Goal: Task Accomplishment & Management: Use online tool/utility

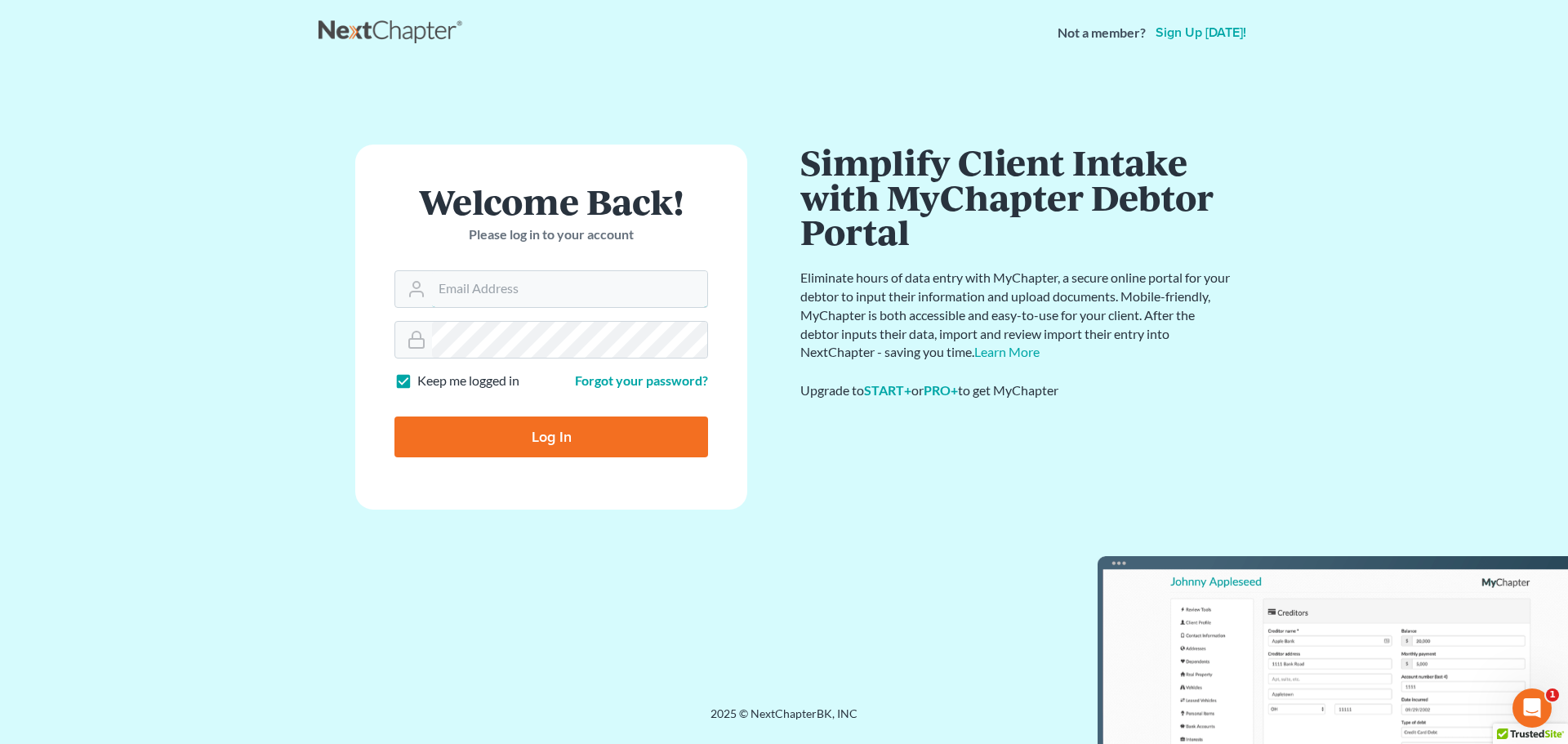
type input "[EMAIL_ADDRESS][DOMAIN_NAME]"
click at [540, 439] on input "Log In" at bounding box center [551, 436] width 314 height 41
type input "Thinking..."
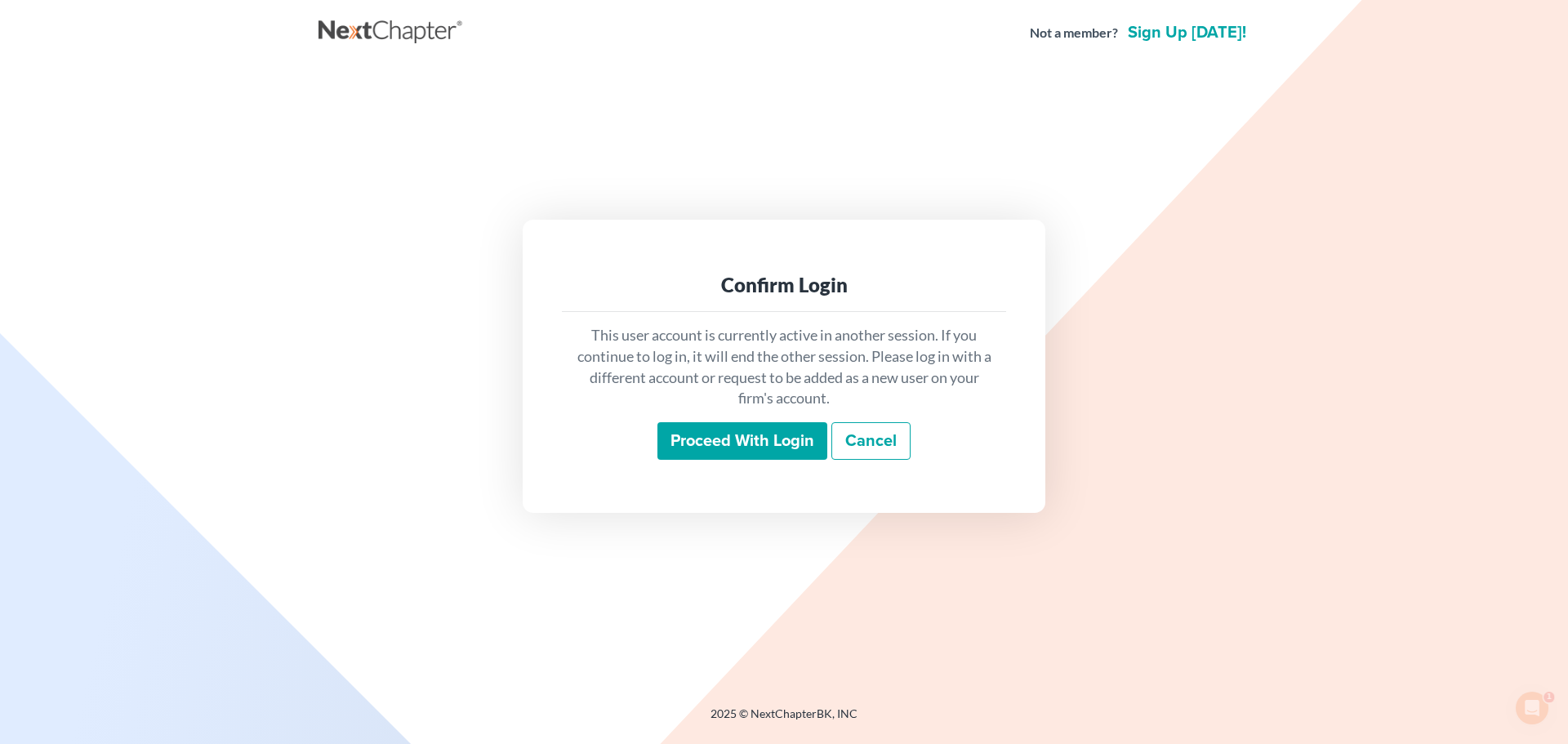
click at [739, 442] on input "Proceed with login" at bounding box center [742, 440] width 170 height 37
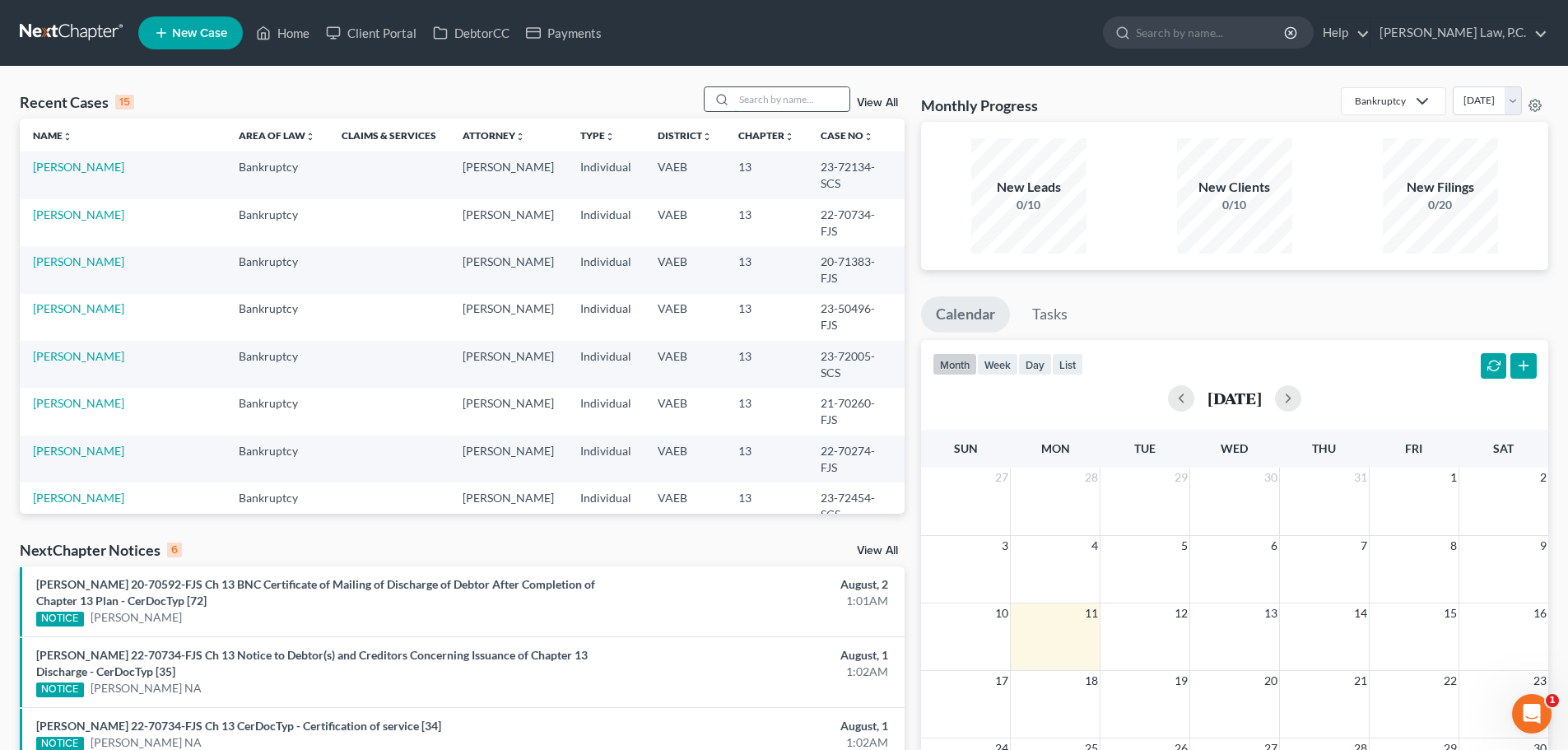
click at [795, 102] on input "search" at bounding box center [792, 99] width 115 height 24
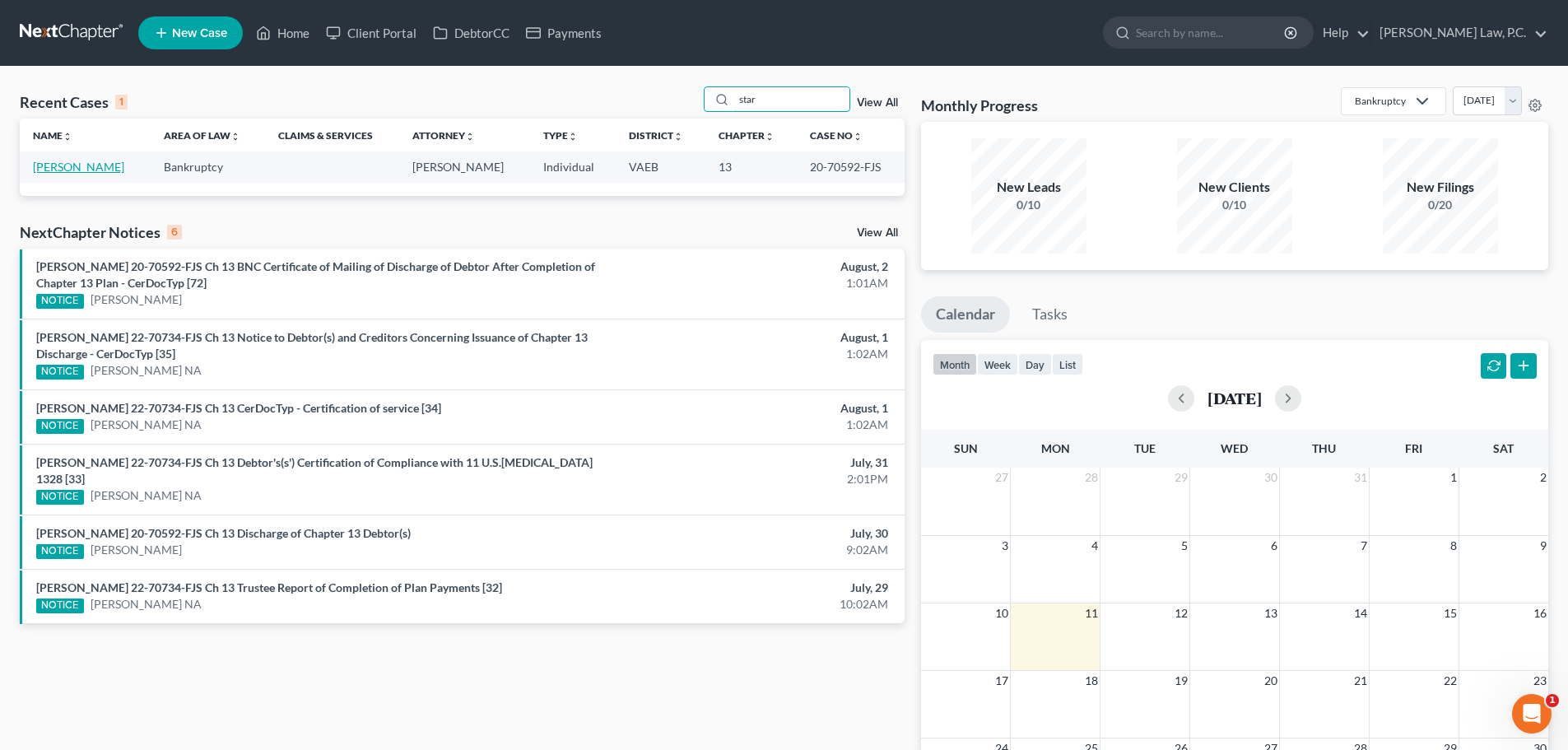
type input "star"
click at [87, 169] on link "[PERSON_NAME]" at bounding box center [78, 167] width 92 height 14
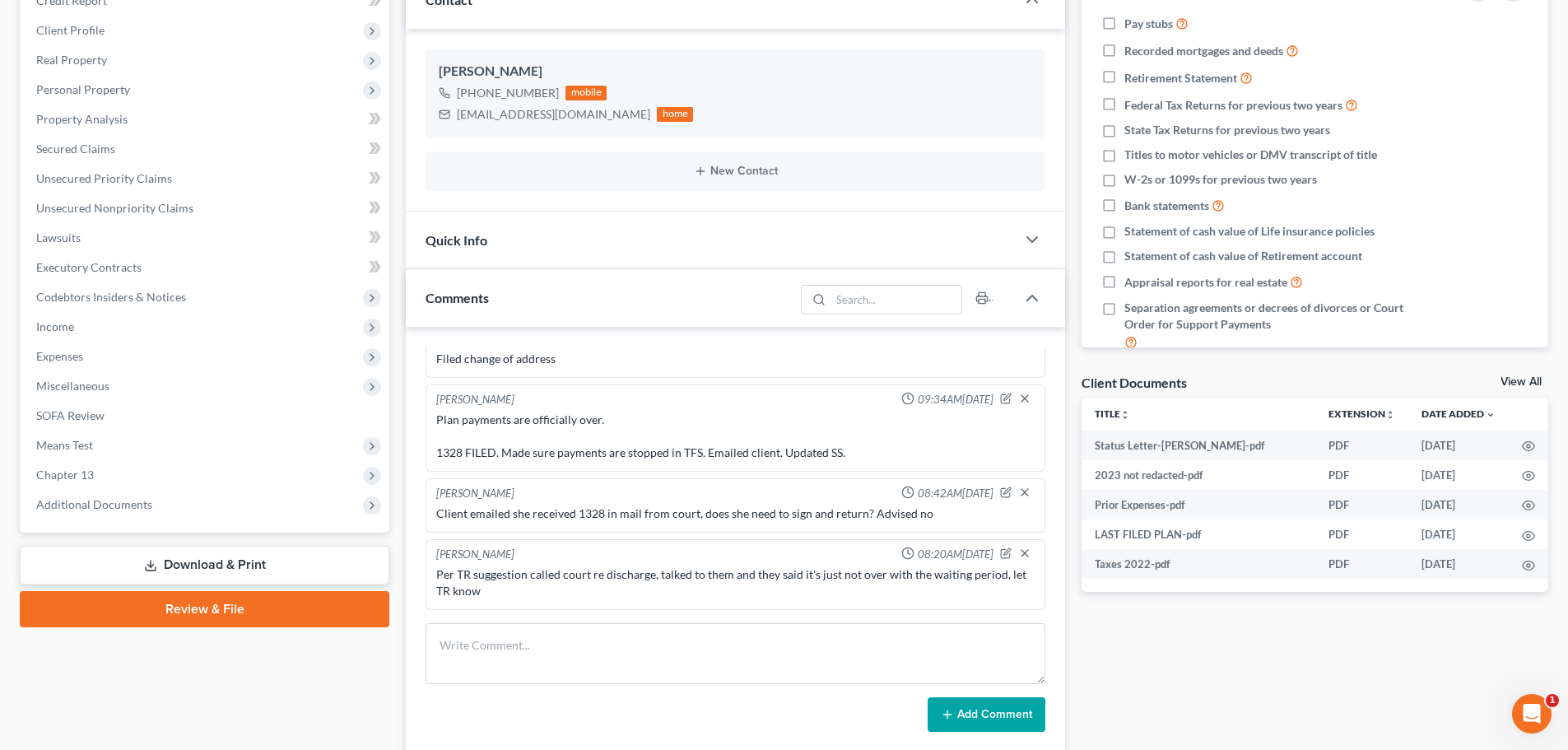
scroll to position [247, 0]
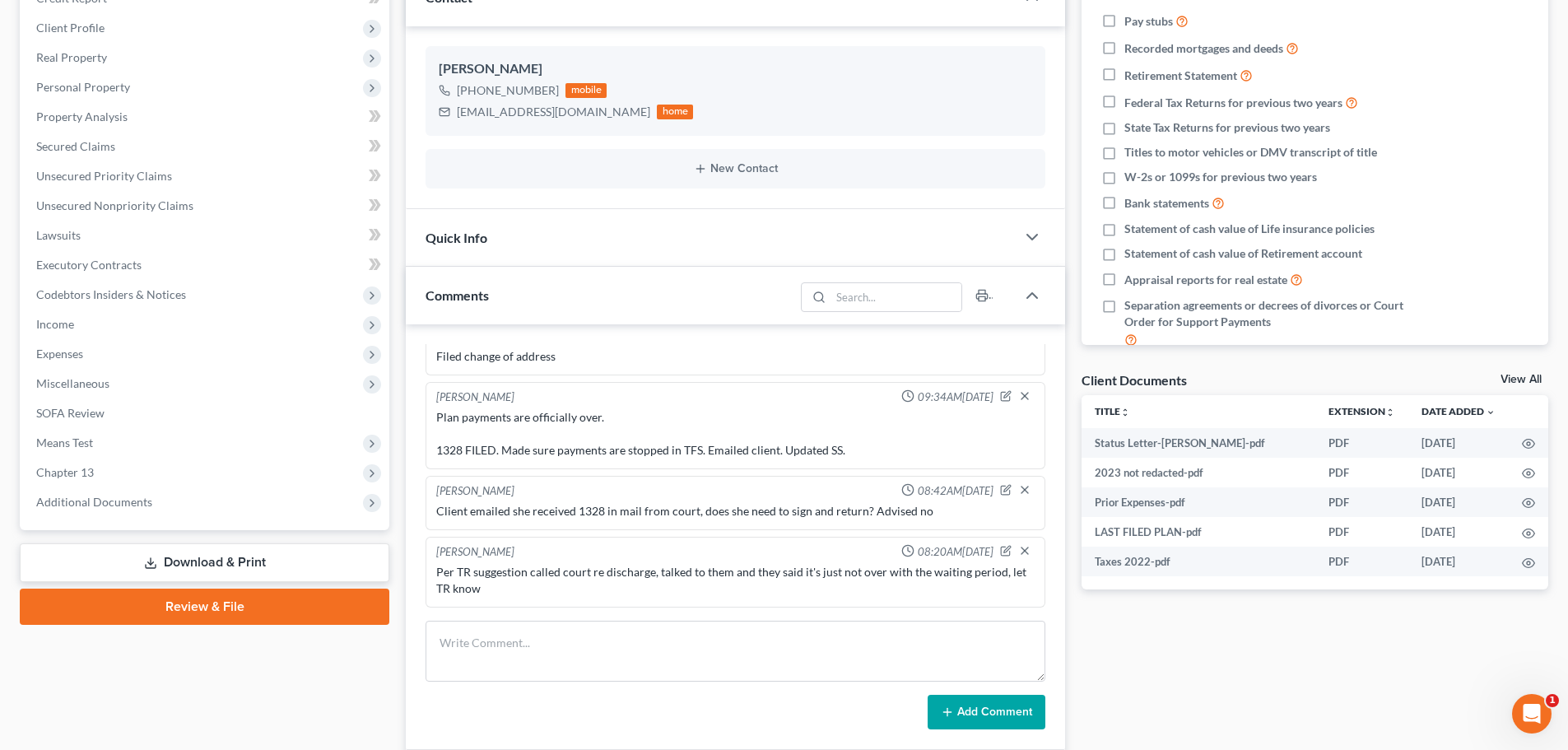
click at [673, 240] on div "Quick Info" at bounding box center [711, 237] width 610 height 57
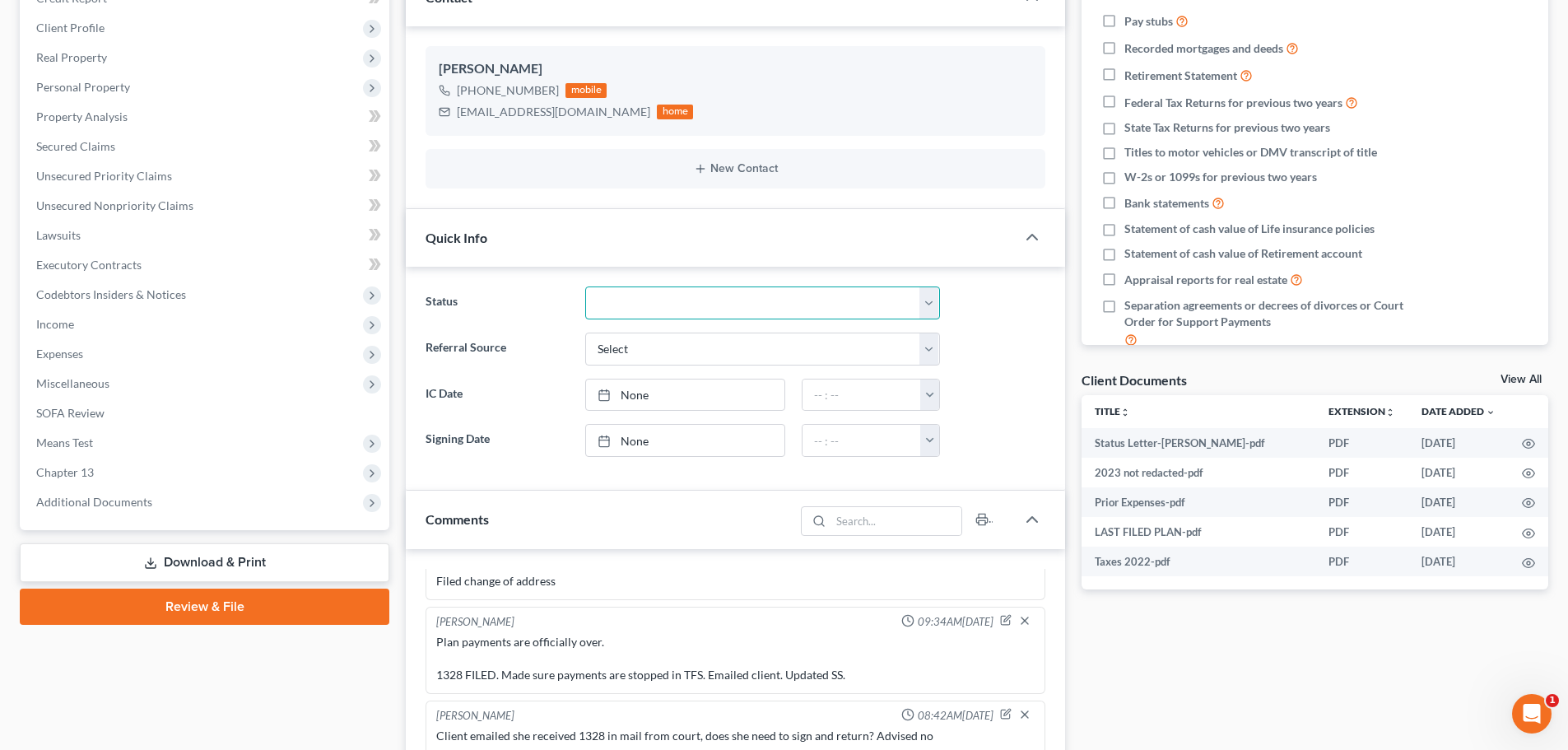
click at [668, 297] on select "Discharged Discharged & Reported Discharge Litigation Dismissal Notice Dismisse…" at bounding box center [762, 303] width 355 height 33
select select "0"
click at [585, 287] on select "Discharged Discharged & Reported Discharge Litigation Dismissal Notice Dismisse…" at bounding box center [762, 303] width 355 height 33
click at [604, 205] on div "[PERSON_NAME] [PHONE_NUMBER] mobile [EMAIL_ADDRESS][DOMAIN_NAME] home New Conta…" at bounding box center [735, 117] width 659 height 182
click at [1015, 239] on div "Quick Info" at bounding box center [711, 237] width 610 height 57
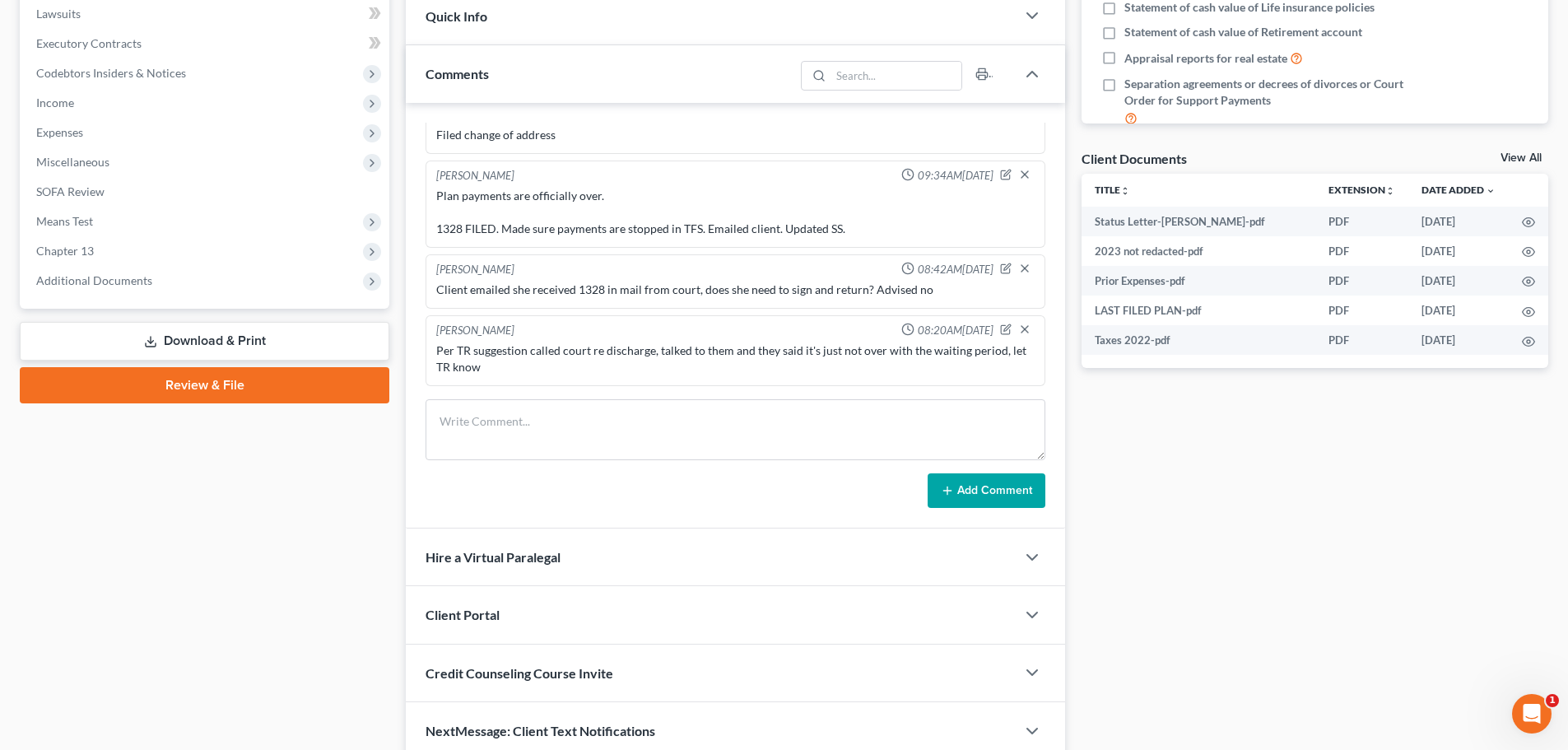
scroll to position [541, 0]
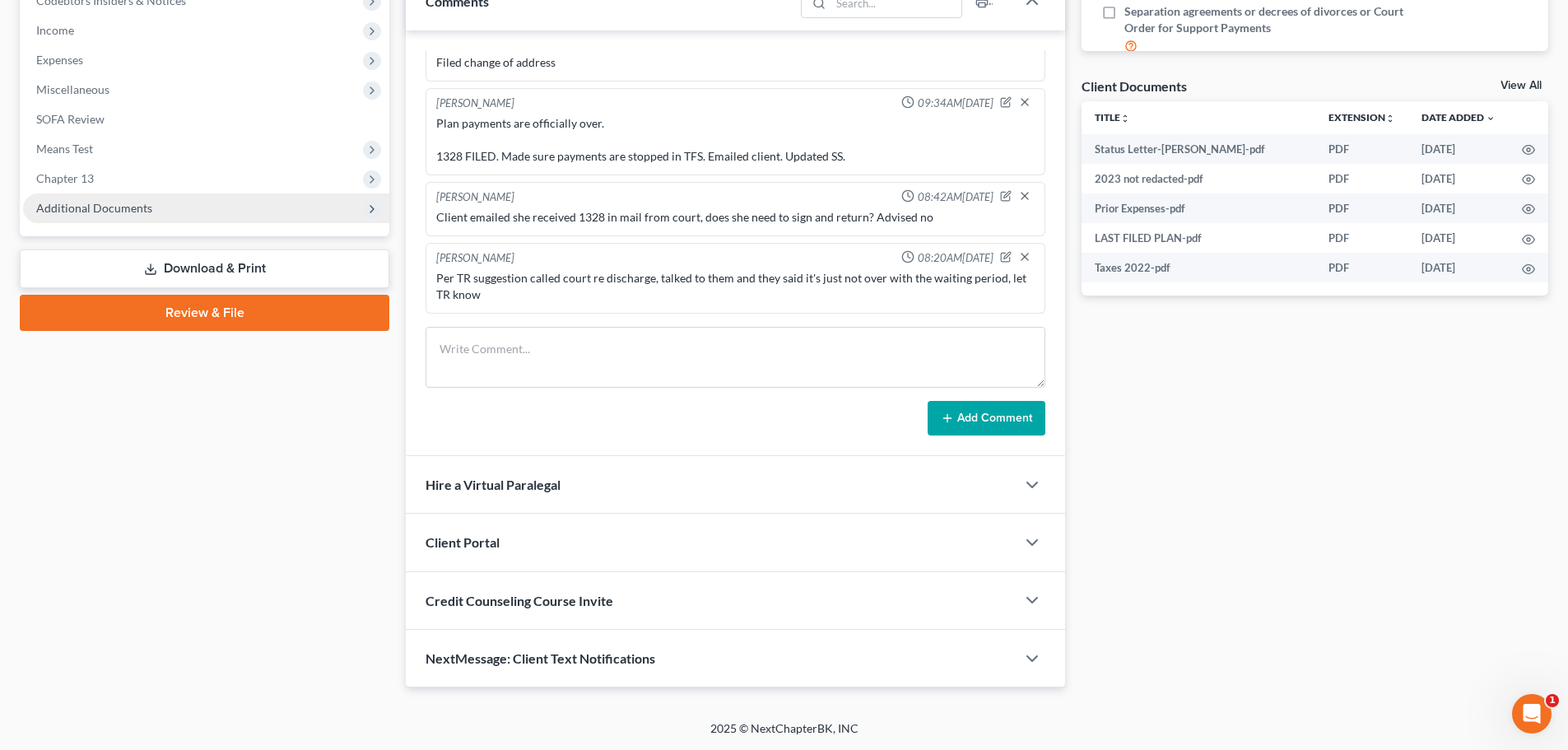
click at [131, 211] on span "Additional Documents" at bounding box center [94, 208] width 116 height 14
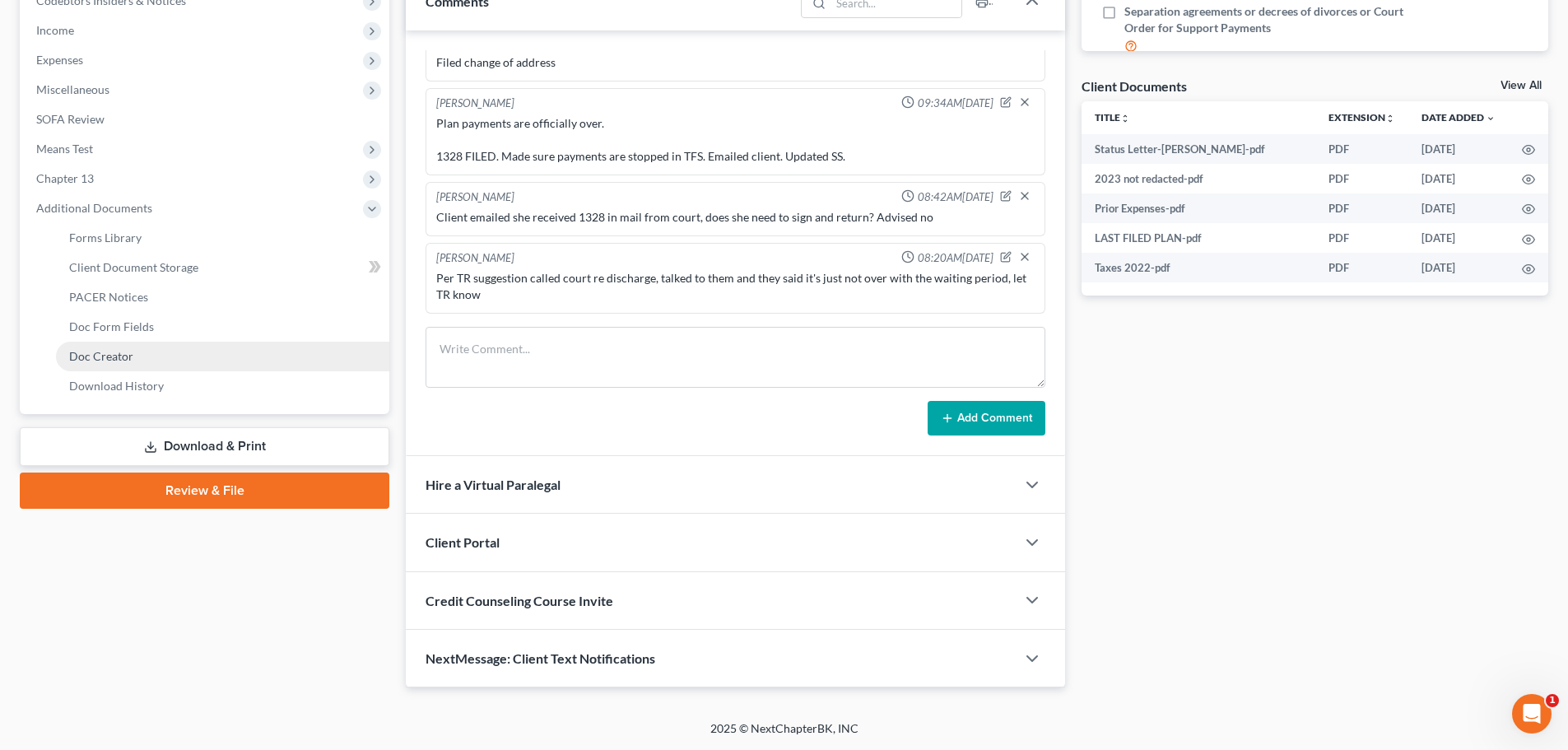
click at [136, 358] on link "Doc Creator" at bounding box center [222, 357] width 333 height 30
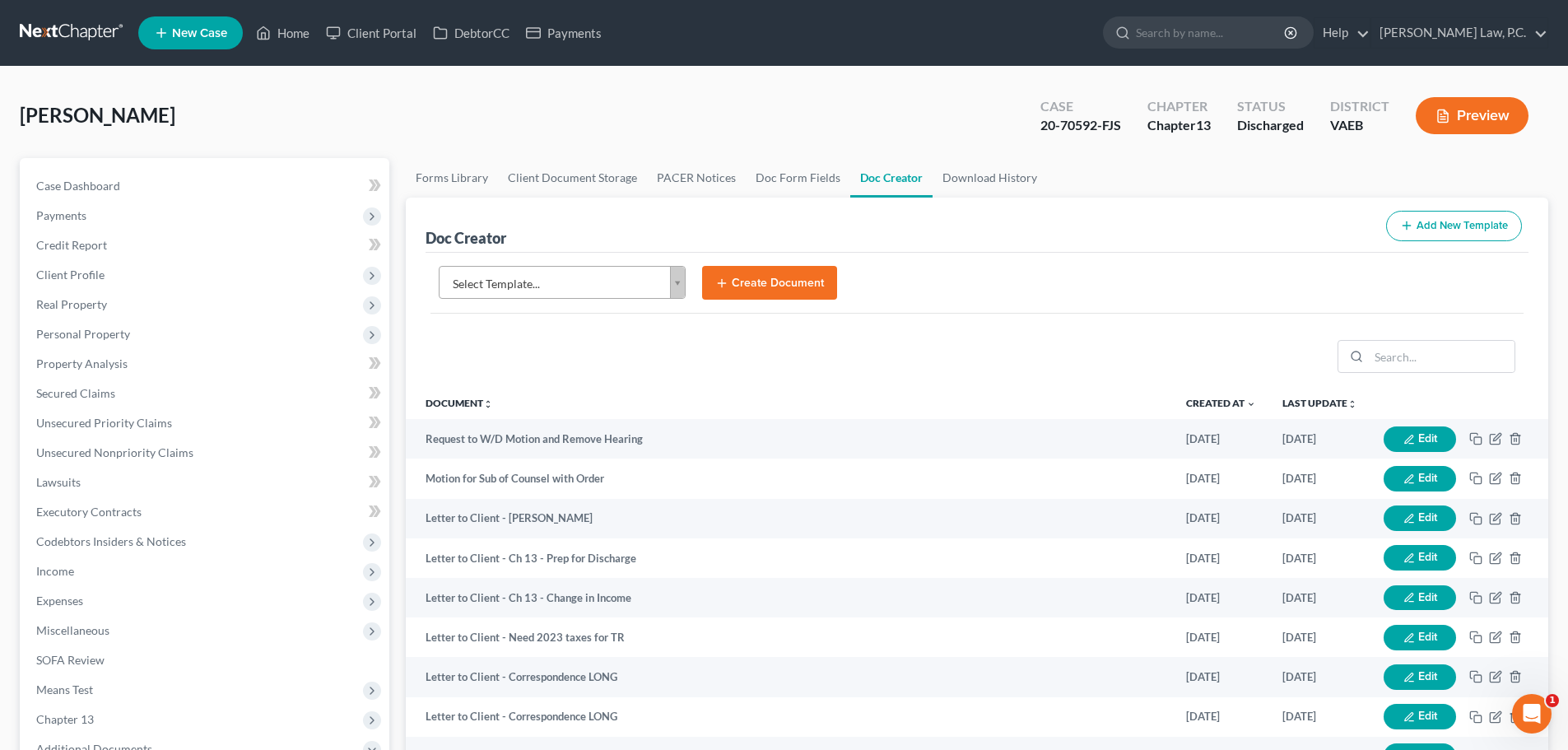
click at [586, 282] on body "Home New Case Client Portal DebtorCC Payments [PERSON_NAME] Law, P.C. [EMAIL_AD…" at bounding box center [784, 556] width 1568 height 1112
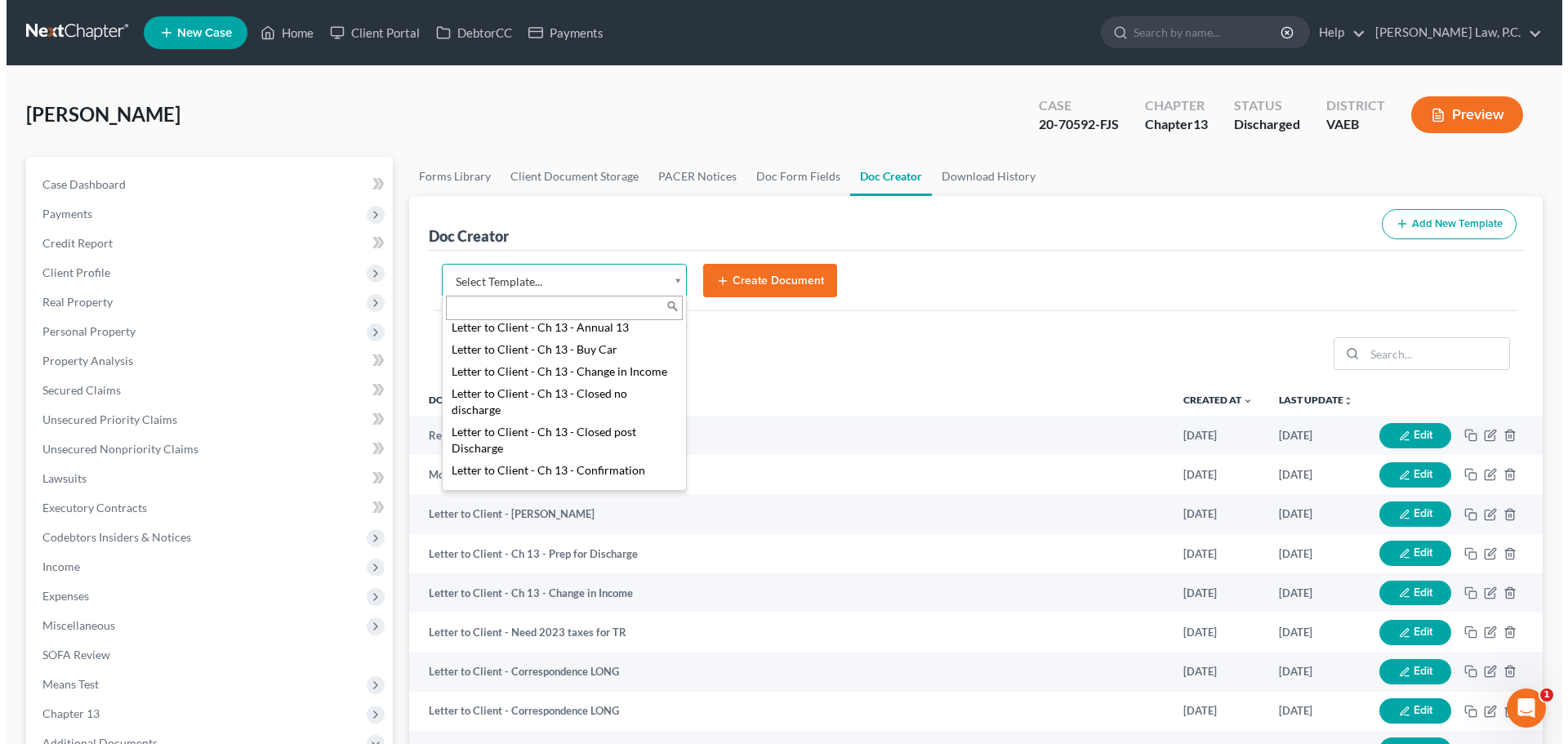
scroll to position [490, 0]
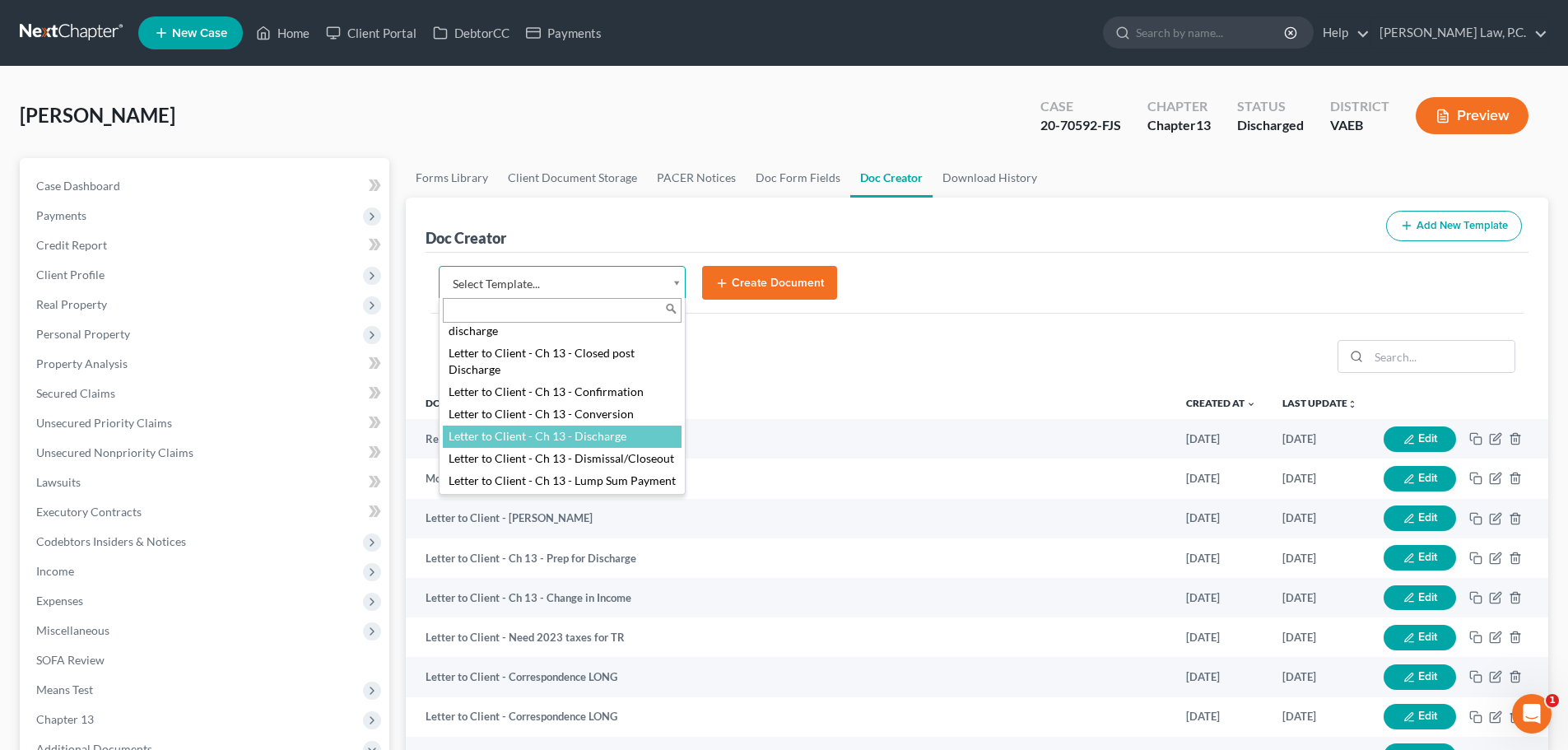
select select "84357"
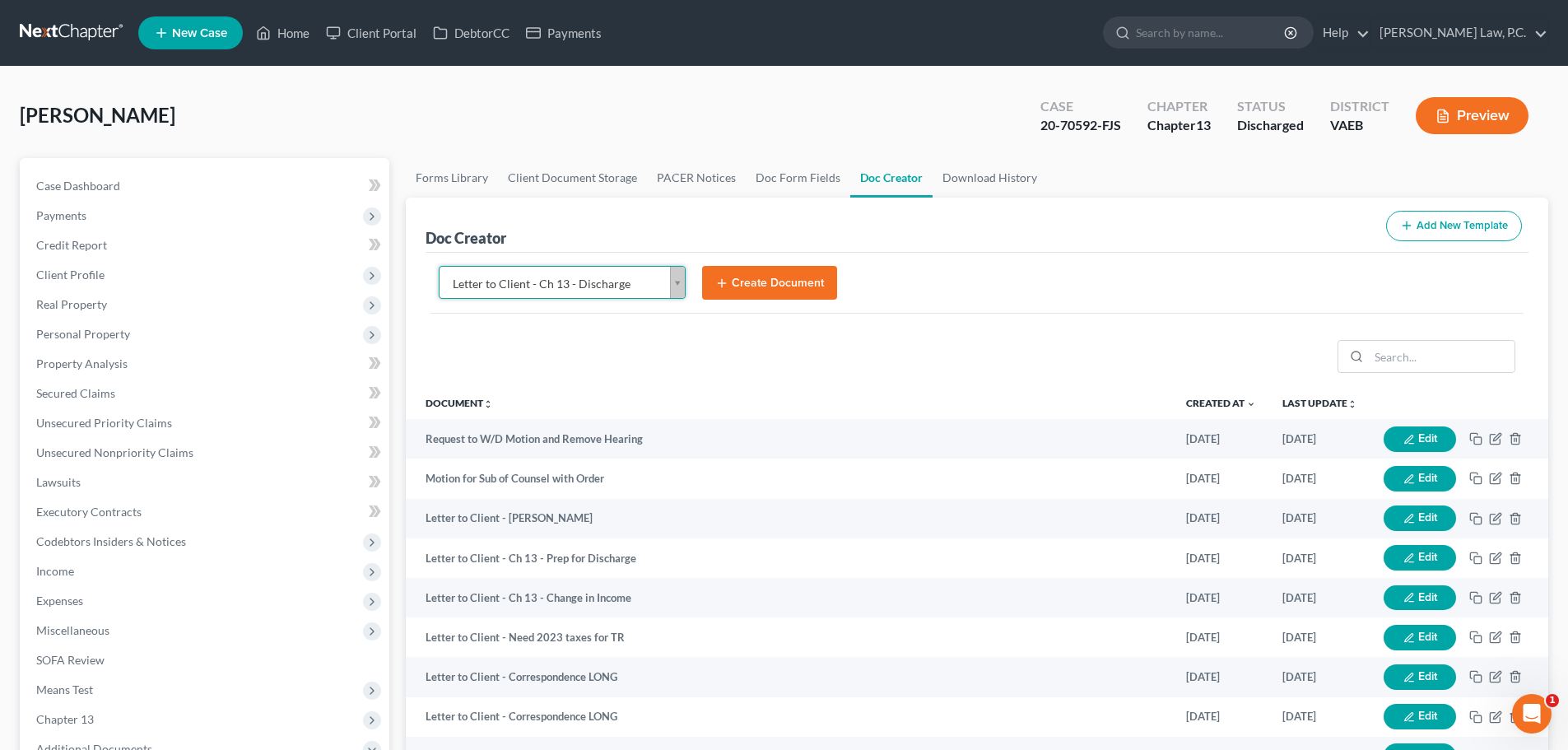
click at [743, 291] on button "Create Document" at bounding box center [769, 283] width 135 height 35
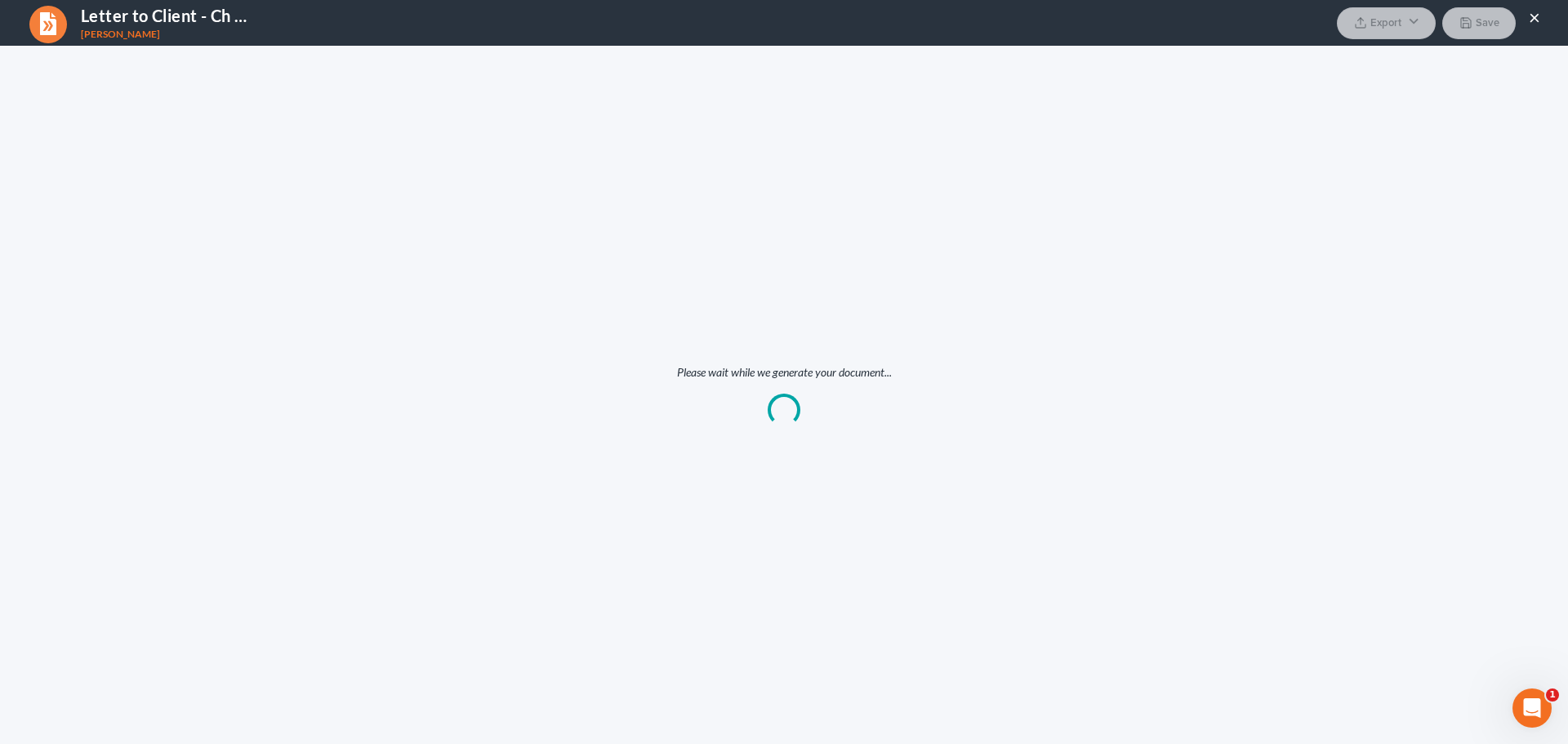
scroll to position [0, 0]
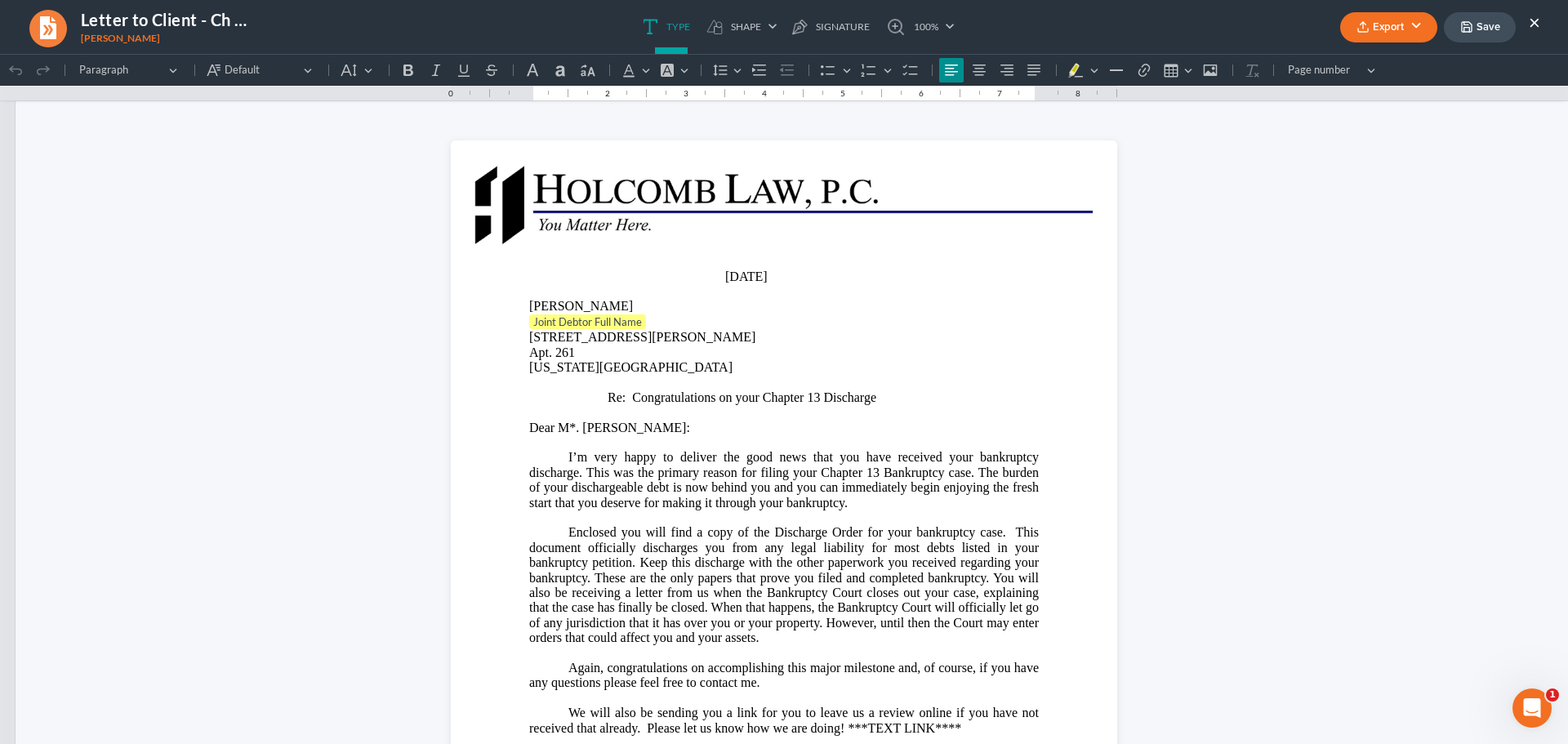
click at [698, 306] on p "[PERSON_NAME]" at bounding box center [784, 306] width 509 height 15
click at [687, 317] on p "Joint Debtor Full Name" at bounding box center [784, 322] width 509 height 16
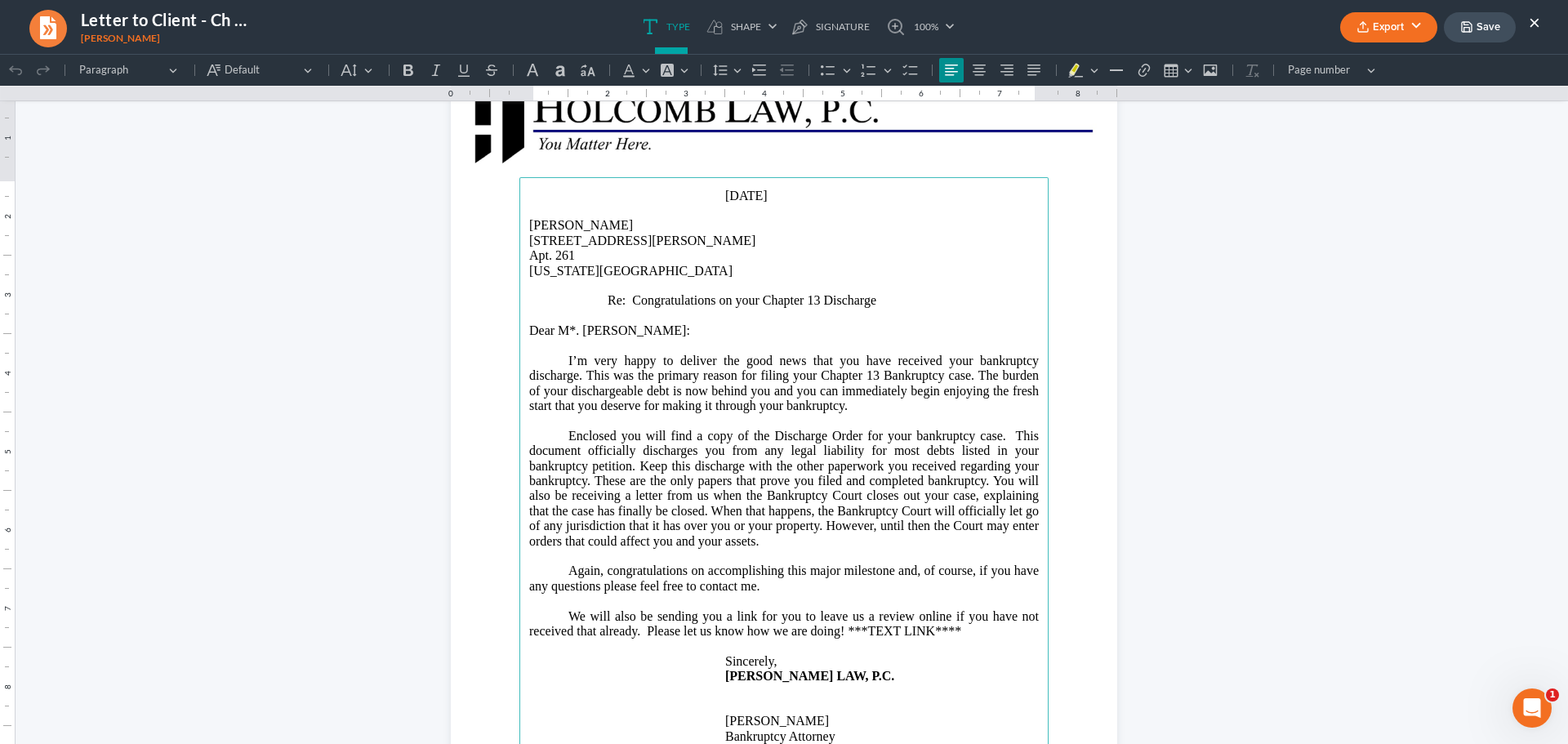
scroll to position [81, 0]
click at [567, 328] on span "Dear M*. [PERSON_NAME]:" at bounding box center [610, 330] width 161 height 14
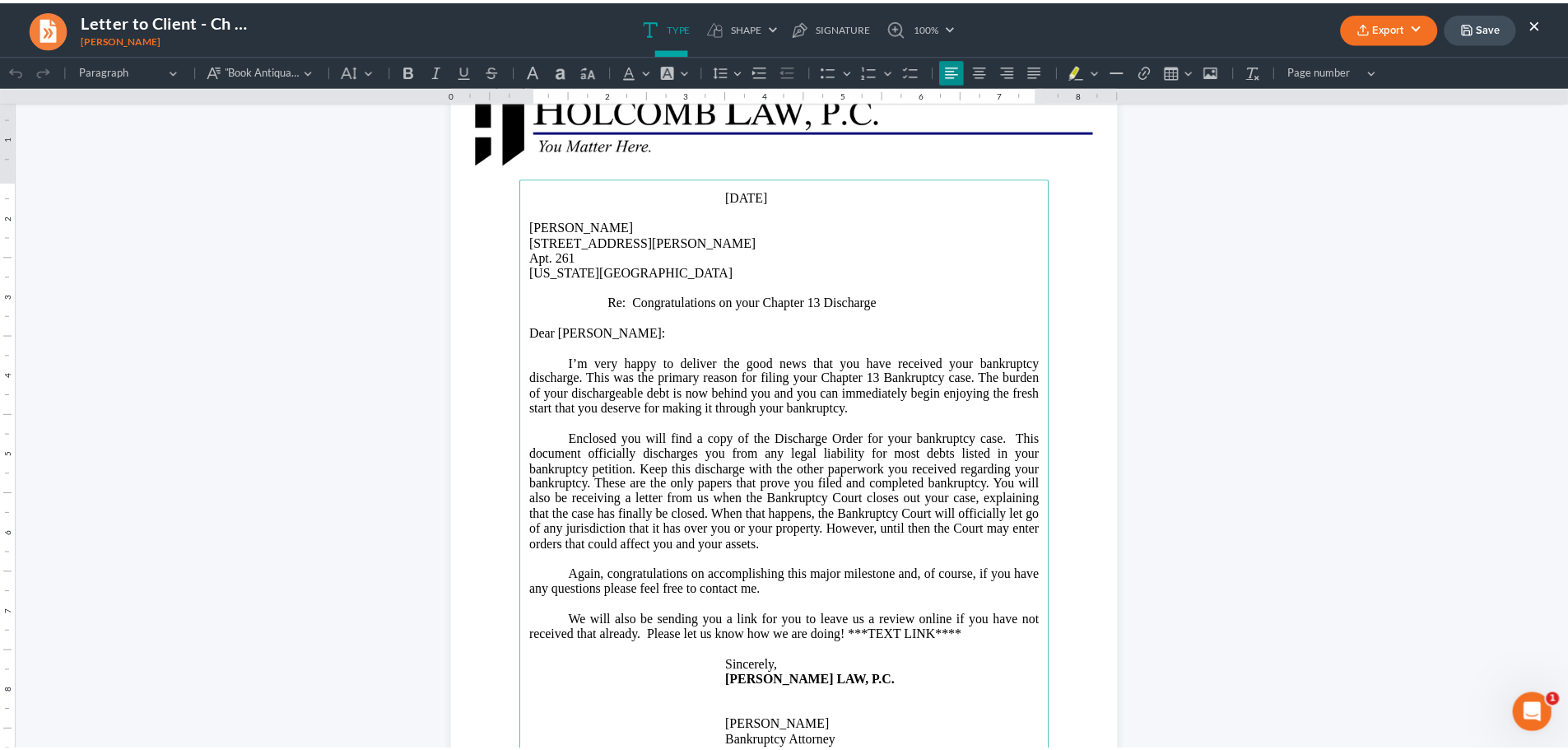
scroll to position [165, 0]
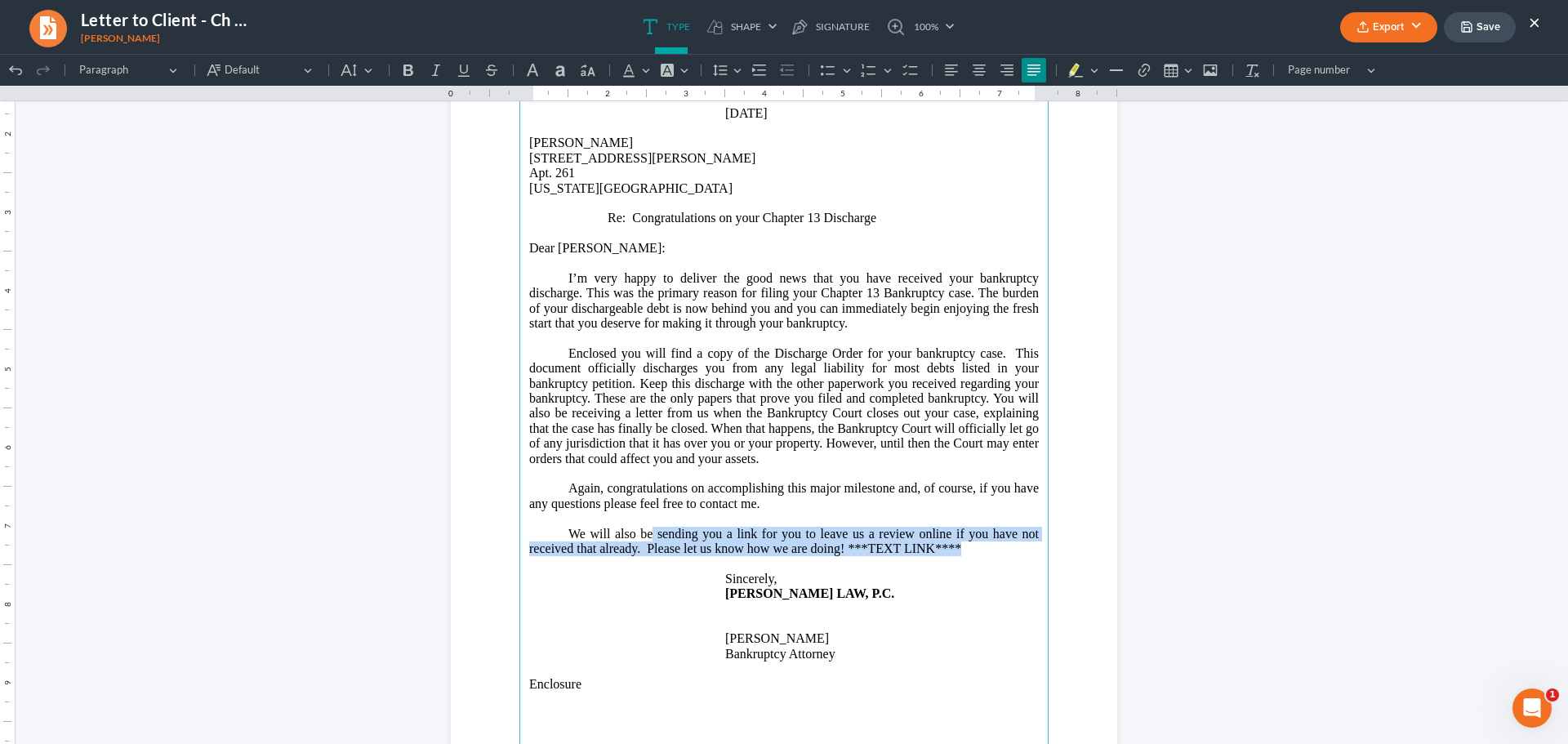
drag, startPoint x: 963, startPoint y: 576, endPoint x: 646, endPoint y: 556, distance: 317.6
click at [646, 556] on p "We will also be sending you a link for you to leave us a review online if you h…" at bounding box center [784, 542] width 509 height 30
drag, startPoint x: 958, startPoint y: 576, endPoint x: 554, endPoint y: 557, distance: 404.4
click at [554, 557] on p "We will also be sending you a link for you to leave us a review online if you h…" at bounding box center [784, 542] width 509 height 30
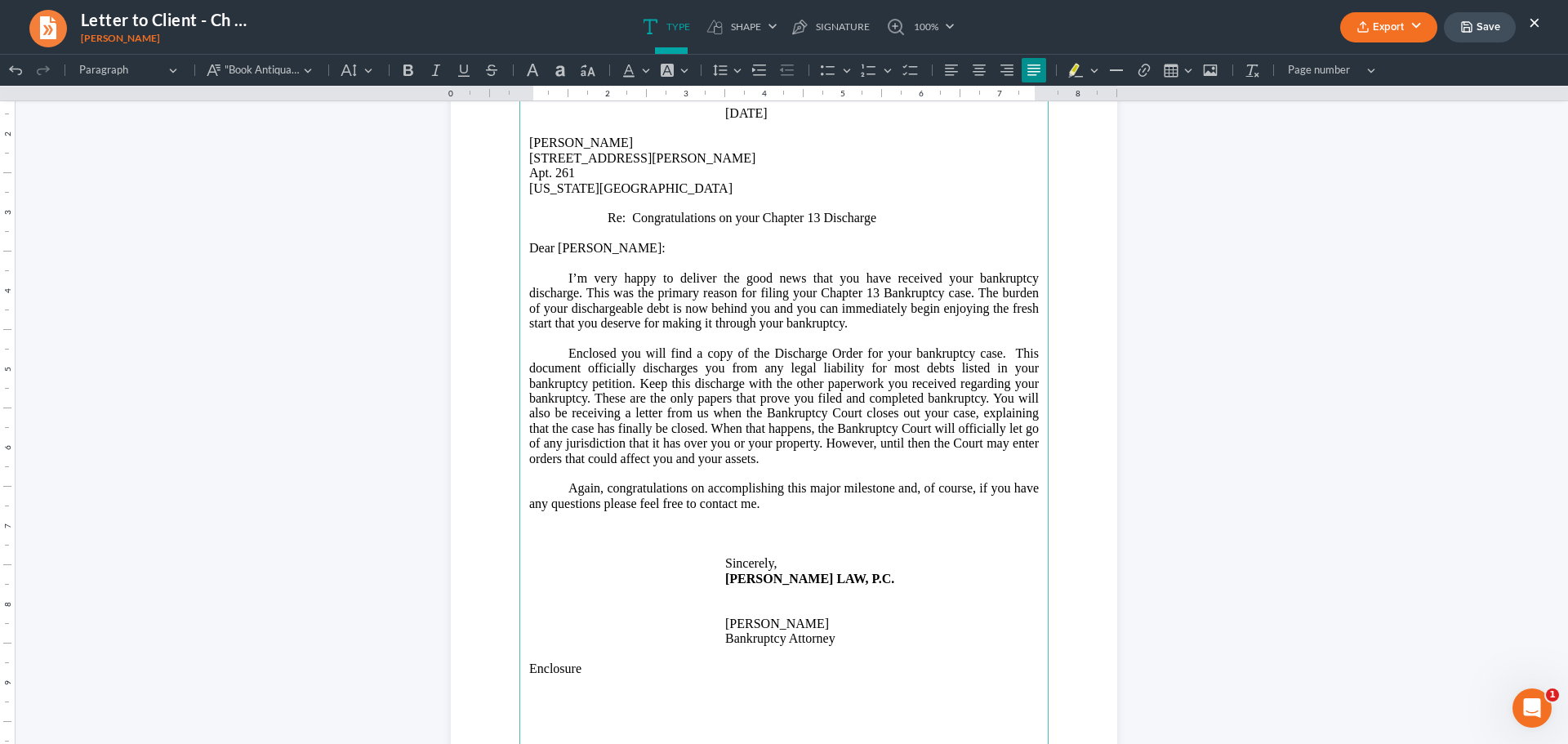
drag, startPoint x: 840, startPoint y: 652, endPoint x: 722, endPoint y: 658, distance: 118.2
click at [722, 632] on p "[PERSON_NAME]" at bounding box center [784, 624] width 509 height 15
drag, startPoint x: 840, startPoint y: 670, endPoint x: 791, endPoint y: 672, distance: 49.0
click at [791, 645] on span "Bankruptcy Attorney" at bounding box center [779, 638] width 110 height 14
click at [1360, 30] on icon "button" at bounding box center [1362, 27] width 13 height 13
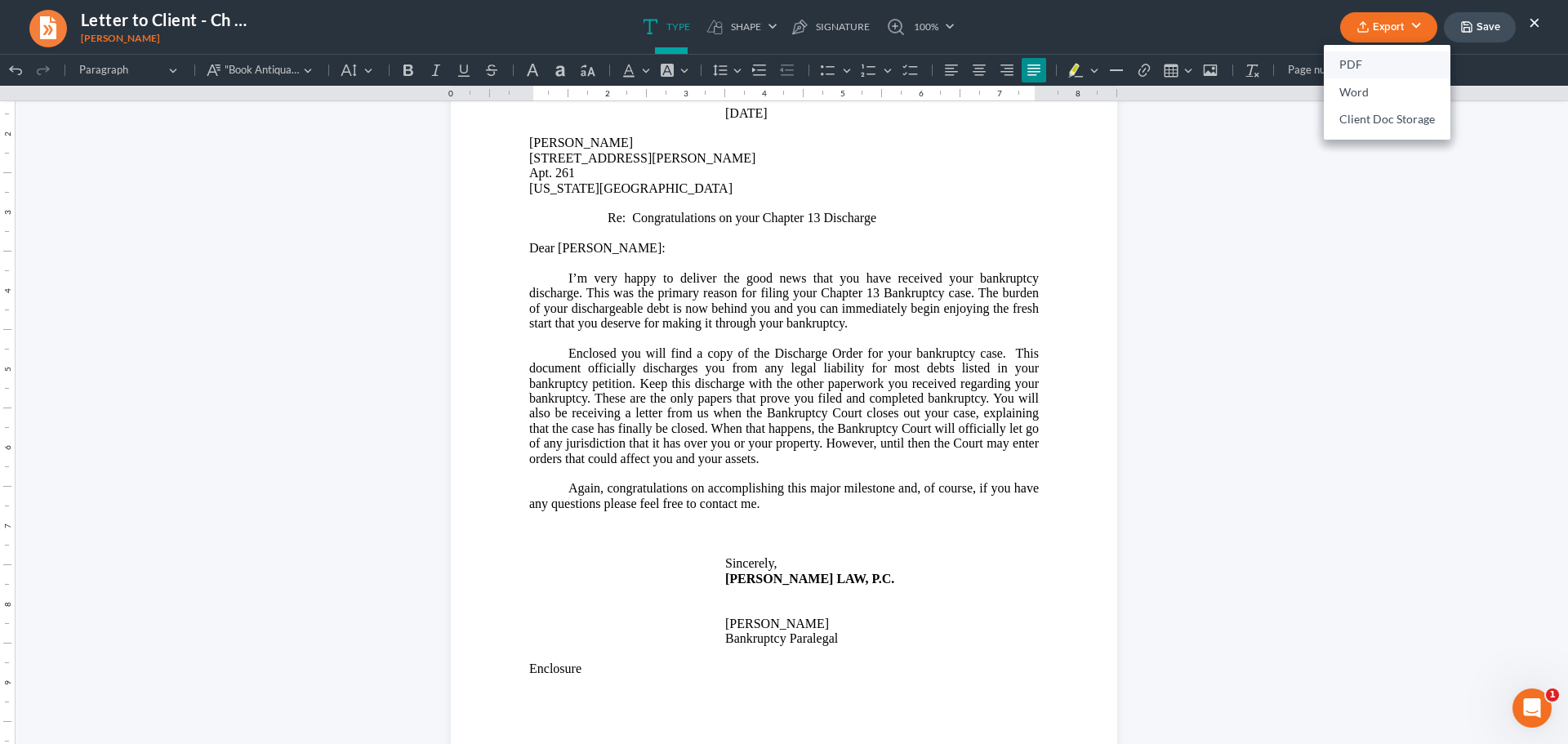
click at [1352, 69] on link "PDF" at bounding box center [1386, 65] width 126 height 28
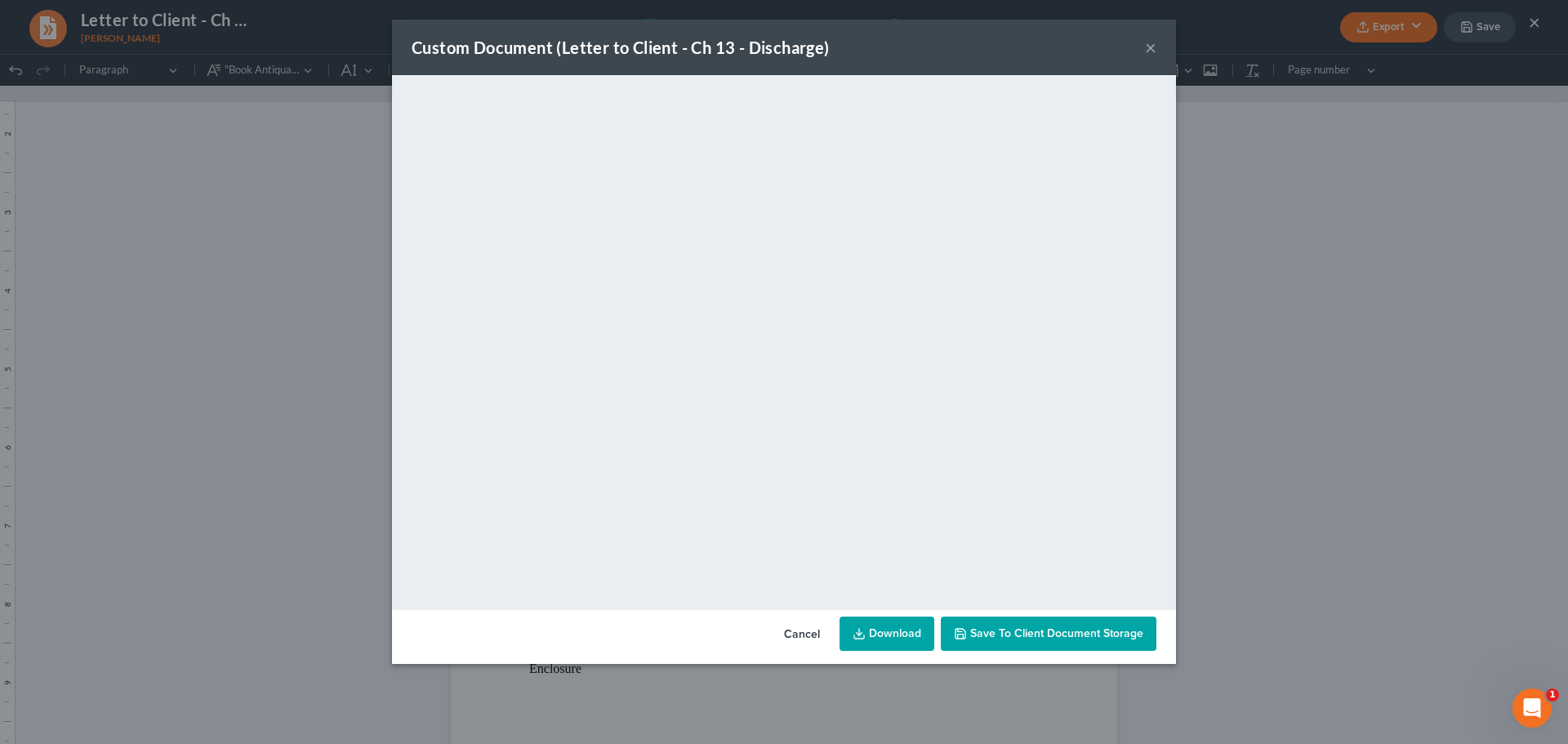
click at [1152, 45] on button "×" at bounding box center [1150, 47] width 11 height 20
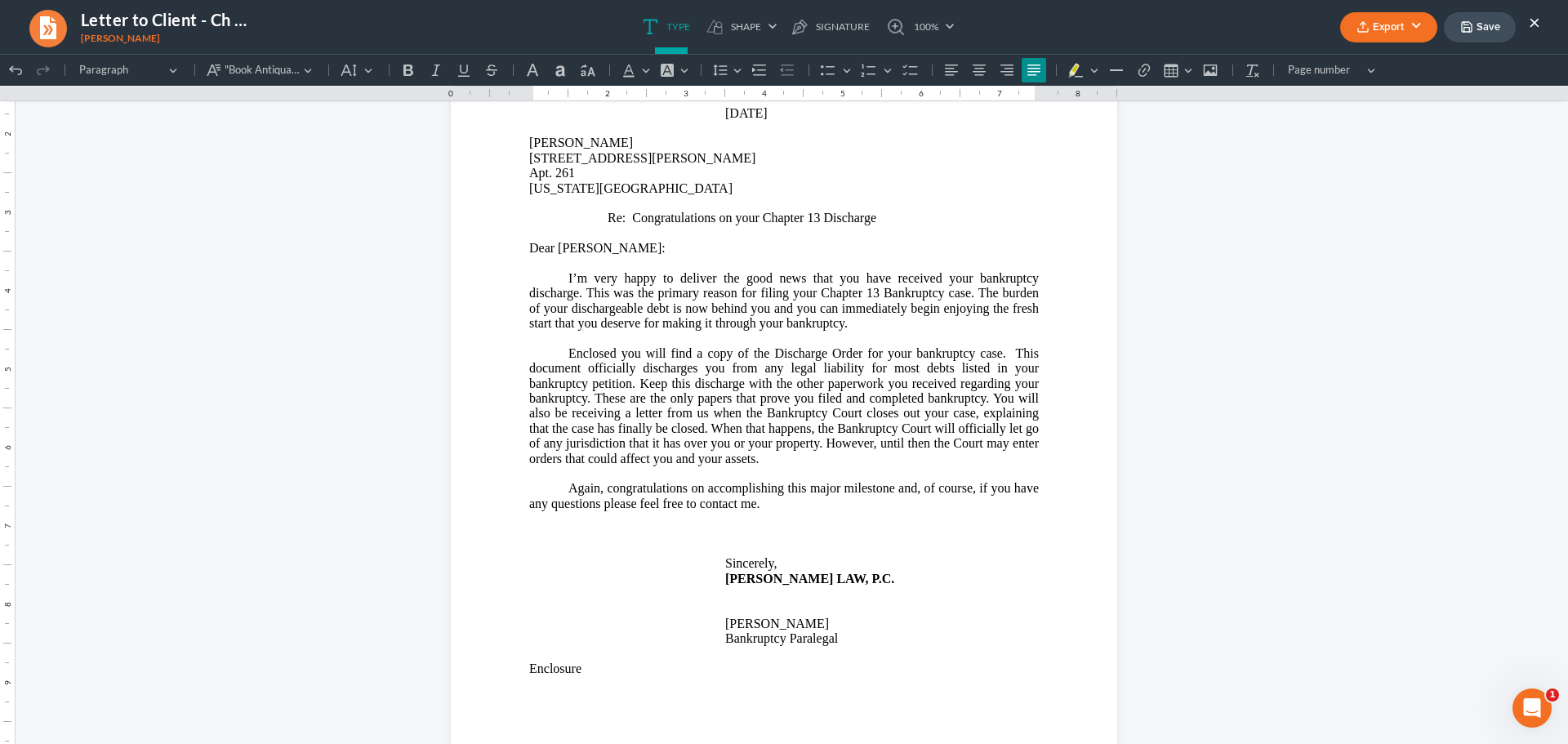
click at [1479, 27] on button "Save" at bounding box center [1479, 27] width 72 height 30
click at [1526, 25] on ul "Export PDF Word Client Doc Storage Save ×" at bounding box center [1439, 27] width 200 height 35
click at [1531, 25] on button "×" at bounding box center [1533, 22] width 11 height 20
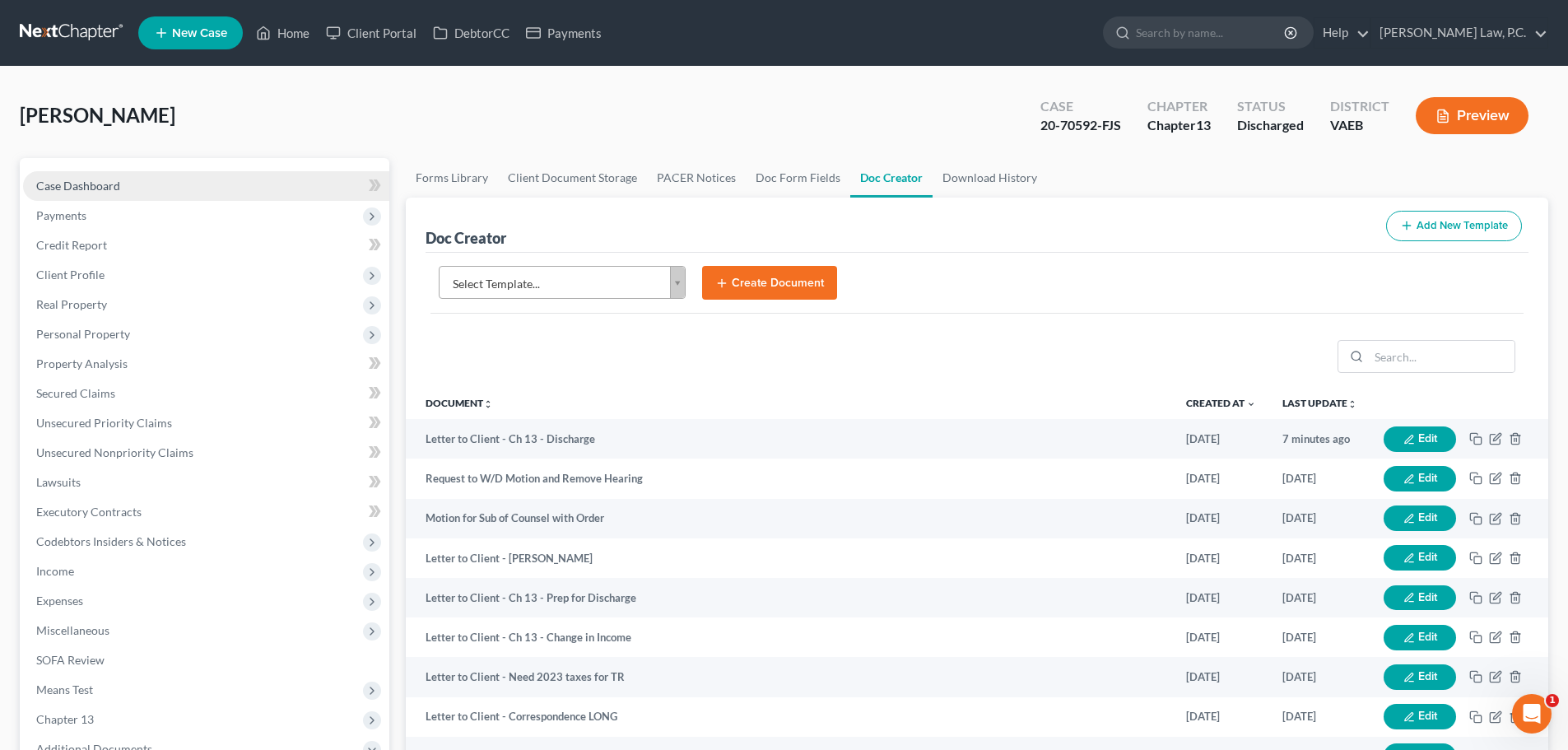
click at [181, 186] on link "Case Dashboard" at bounding box center [206, 186] width 366 height 30
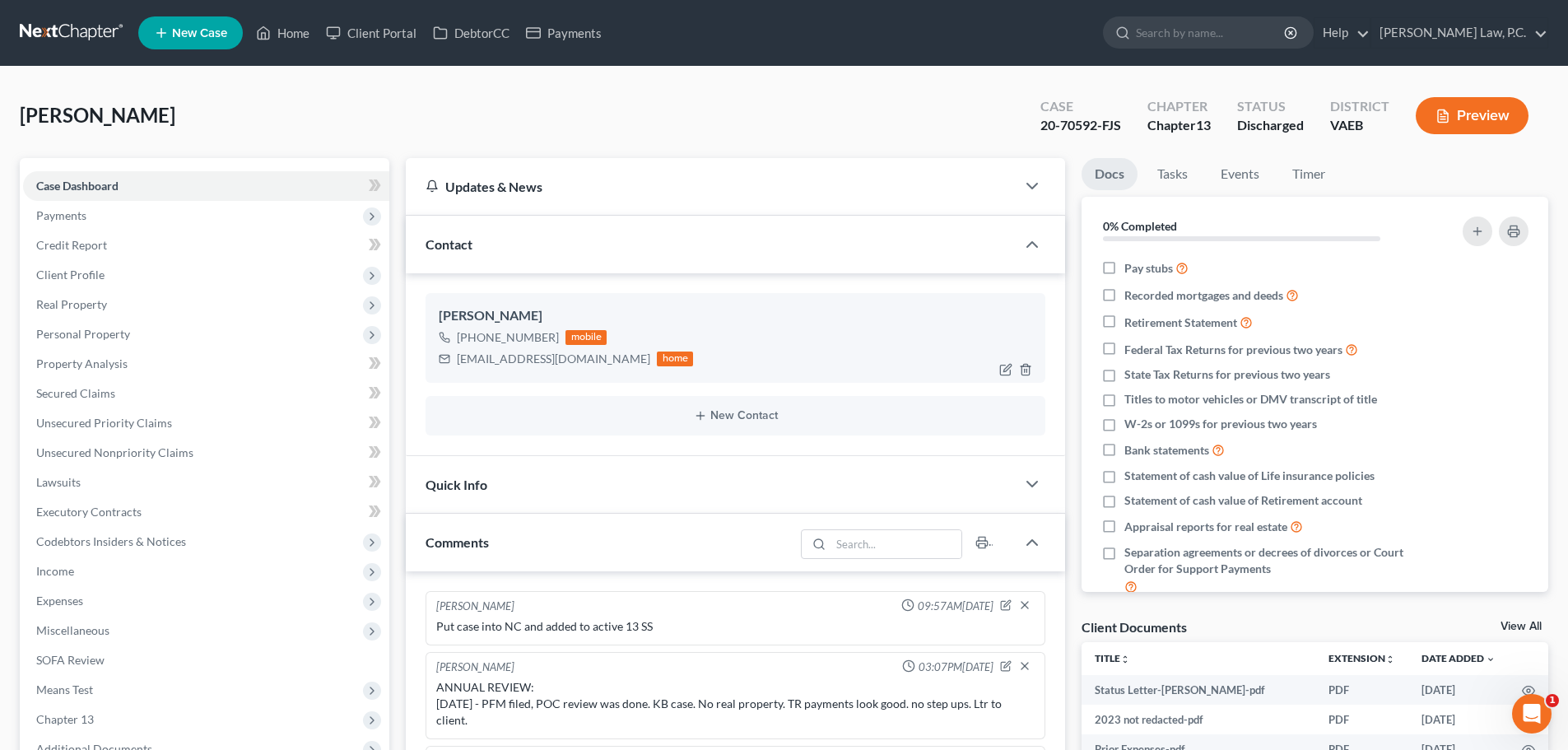
scroll to position [1360, 0]
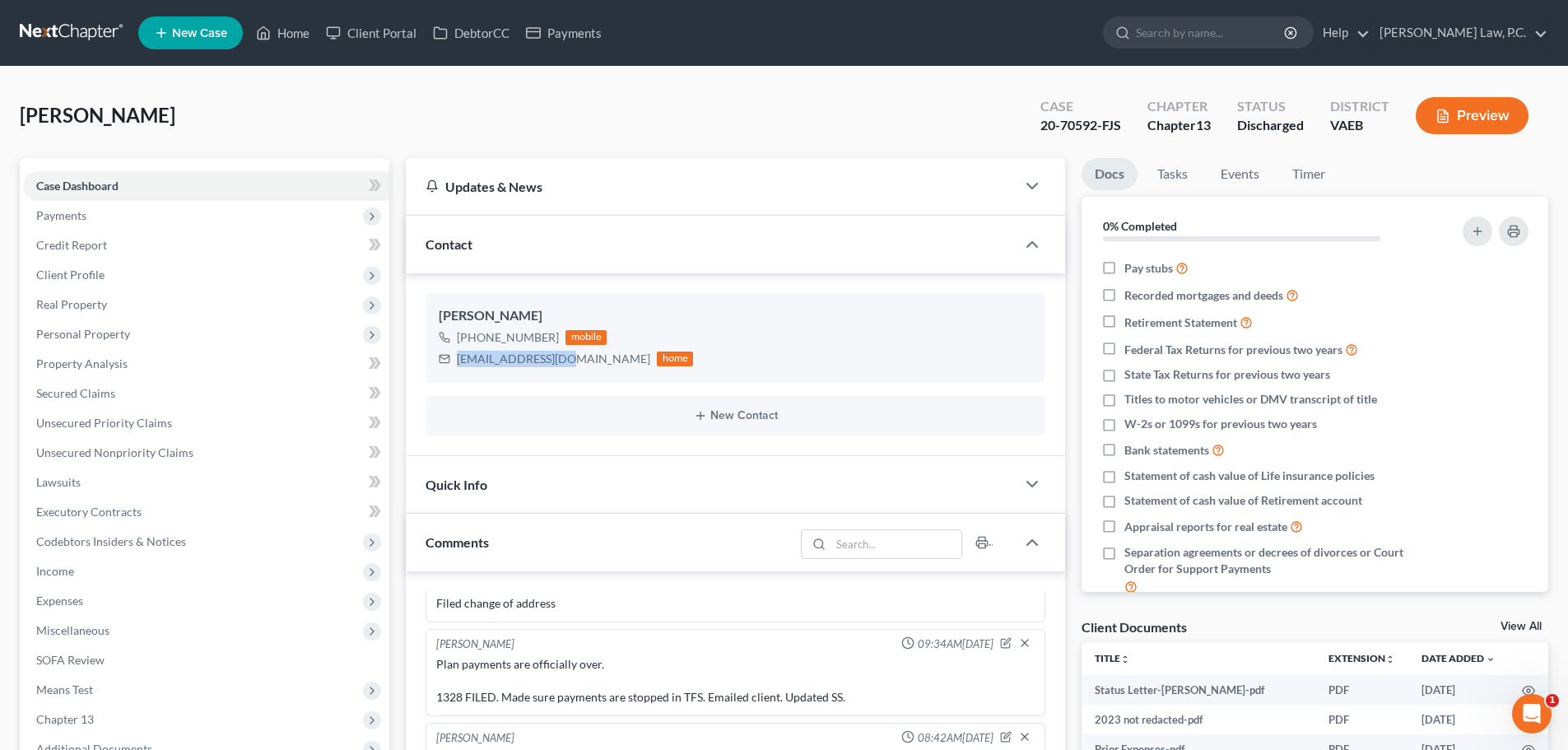
drag, startPoint x: 564, startPoint y: 360, endPoint x: 423, endPoint y: 351, distance: 141.3
click at [400, 353] on div "Updates & News × [US_STATE] [GEOGRAPHIC_DATA] Notes: Take a look at NextChapter…" at bounding box center [735, 693] width 676 height 1071
copy div "[EMAIL_ADDRESS][DOMAIN_NAME]"
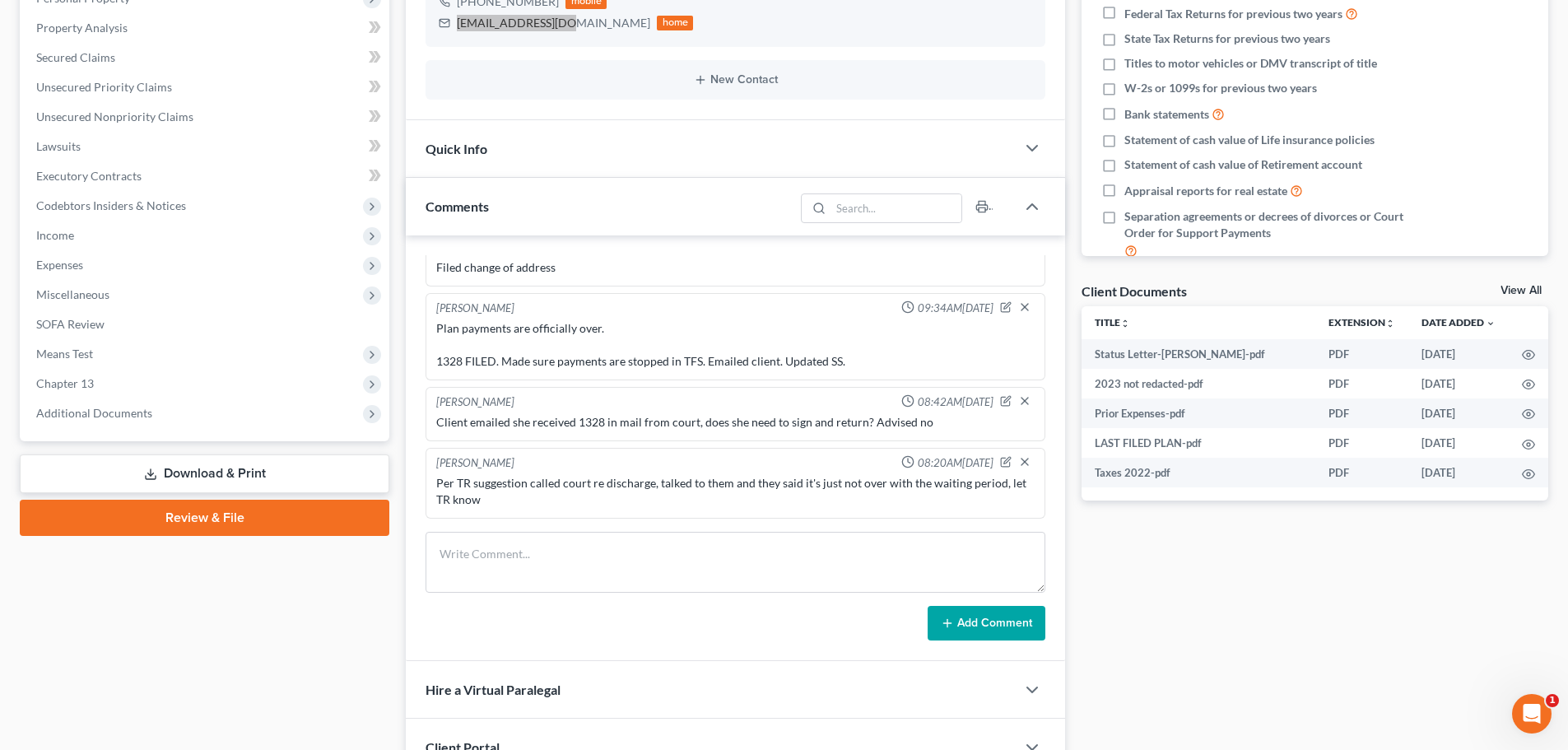
scroll to position [541, 0]
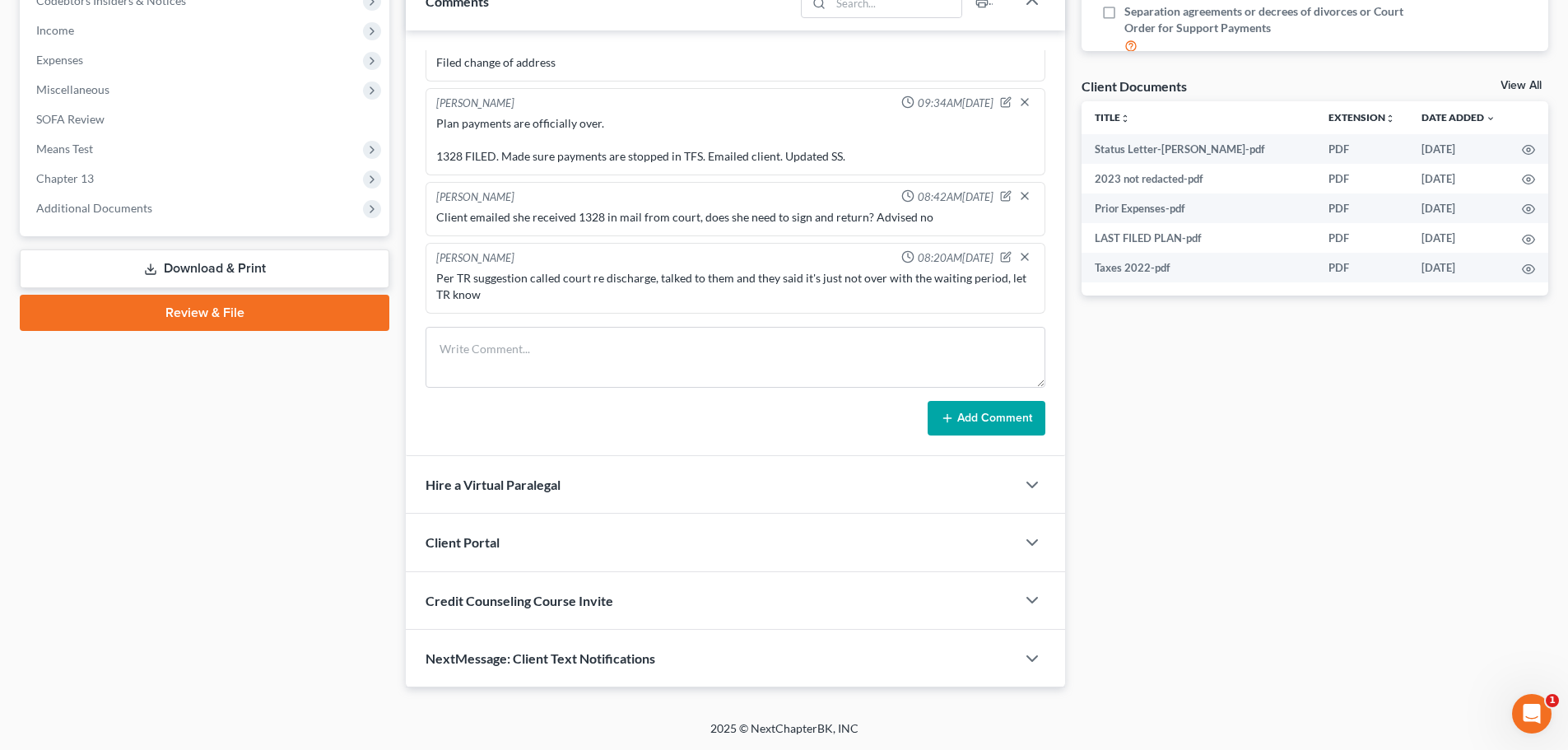
click at [582, 317] on div "[PERSON_NAME] 09:57AM[DATE] Put case into NC and added to active 13 SS [PERSON_…" at bounding box center [735, 243] width 659 height 426
click at [596, 352] on textarea at bounding box center [735, 358] width 620 height 61
type textarea "Discharged - sent to client via mail and email"
click at [972, 412] on button "Add Comment" at bounding box center [986, 419] width 118 height 35
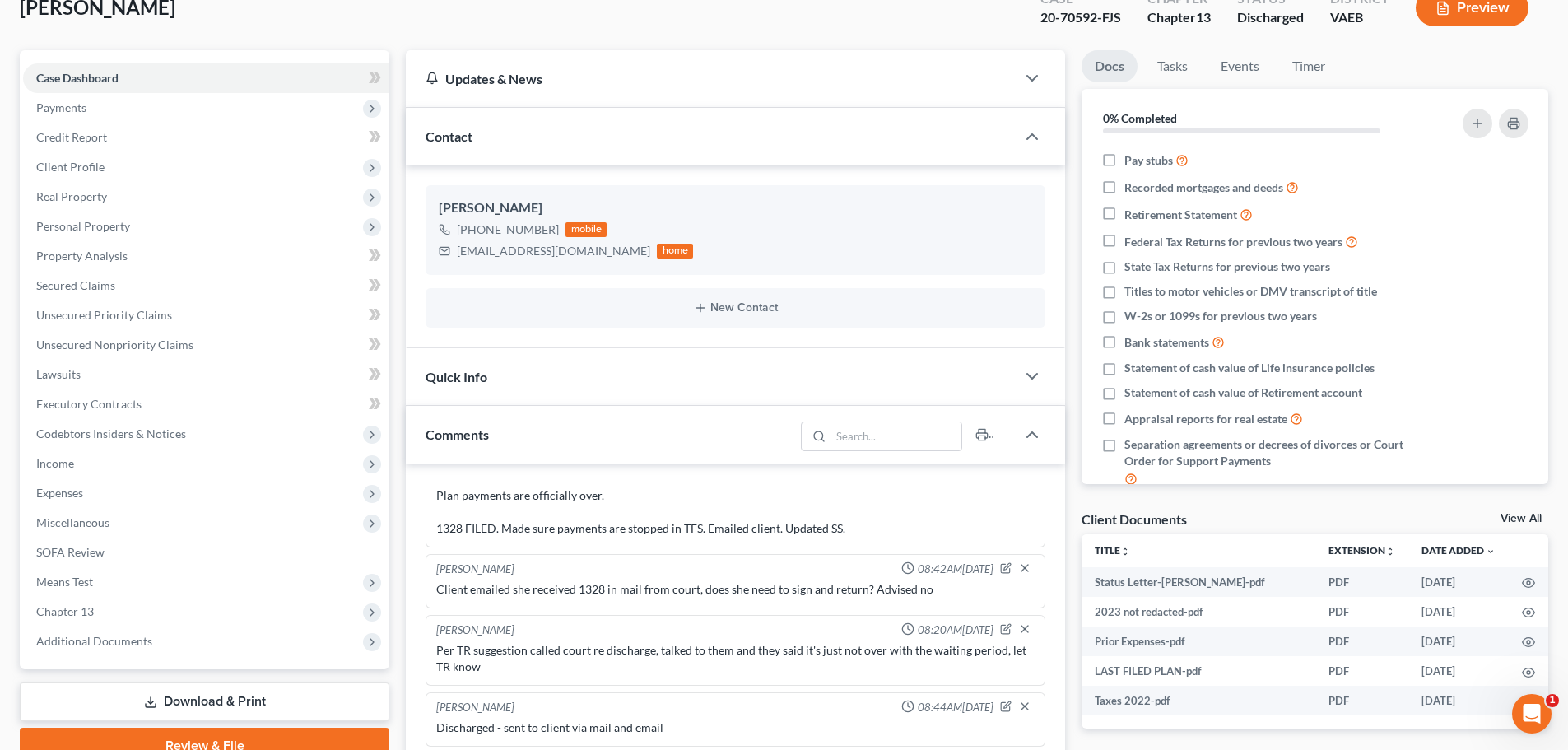
scroll to position [0, 0]
